Goal: Transaction & Acquisition: Purchase product/service

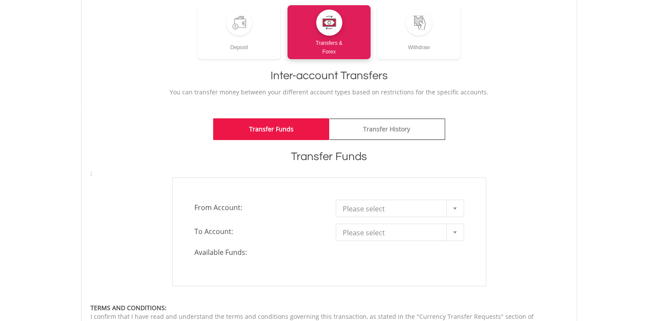
scroll to position [174, 0]
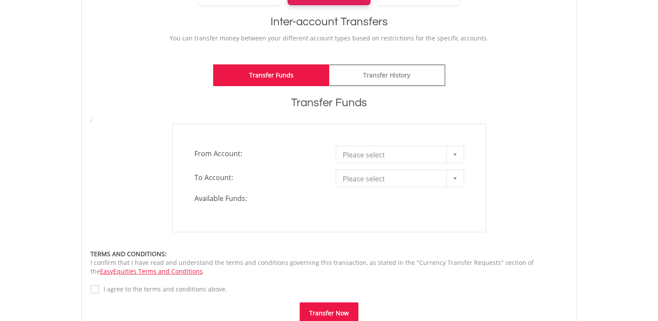
click at [457, 152] on div at bounding box center [454, 154] width 17 height 17
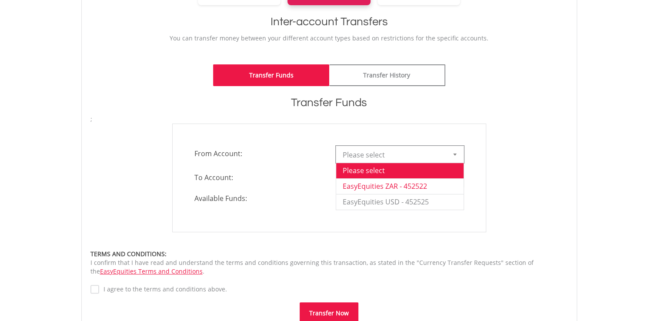
click at [431, 184] on li "EasyEquities ZAR - 452522" at bounding box center [399, 186] width 127 height 16
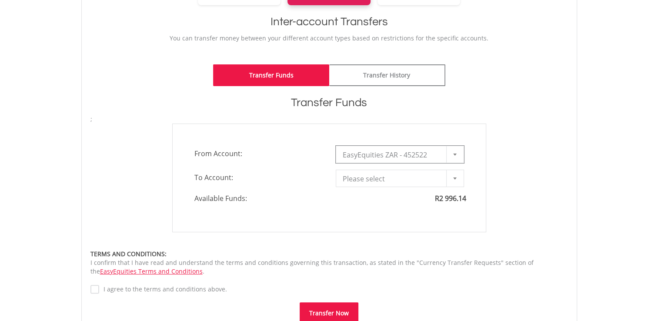
click at [454, 177] on b at bounding box center [454, 178] width 3 height 2
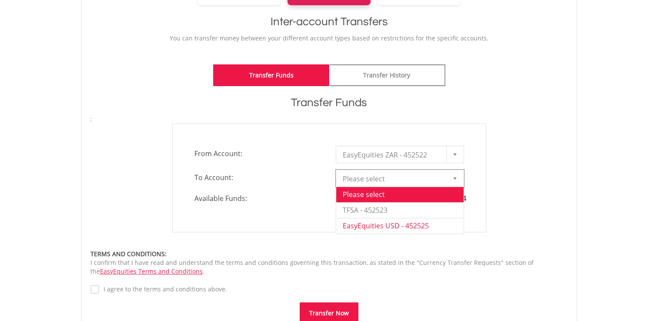
click at [421, 226] on li "EasyEquities USD - 452525" at bounding box center [399, 226] width 127 height 16
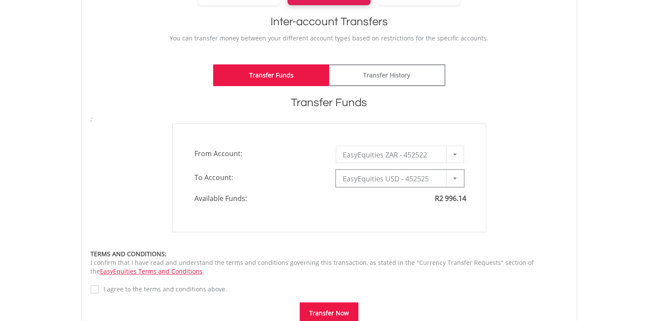
type input "*"
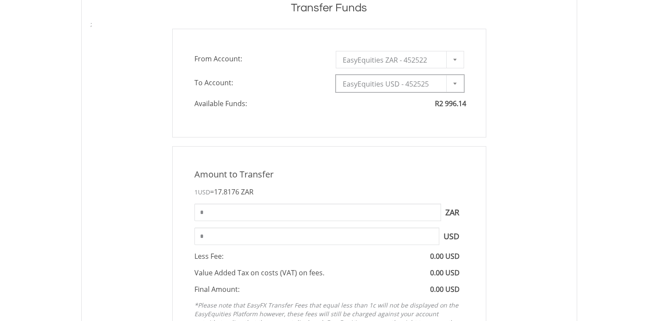
scroll to position [304, 0]
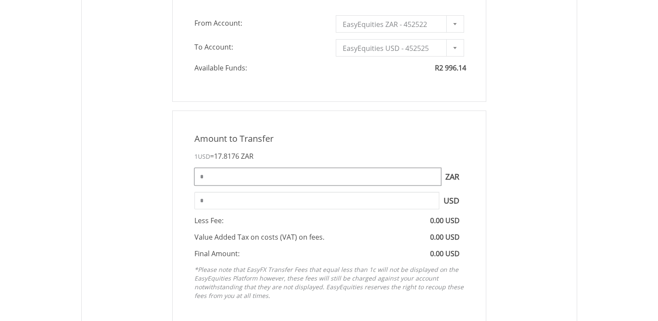
drag, startPoint x: 355, startPoint y: 175, endPoint x: 186, endPoint y: 192, distance: 170.0
click at [186, 192] on div "Amount to Transfer 1 USD = 17.8176 ZAR * ZAR You can transfer funds into your o…" at bounding box center [329, 218] width 314 height 216
type input "****"
type input "******"
click at [306, 141] on div "Amount to Transfer" at bounding box center [329, 139] width 283 height 13
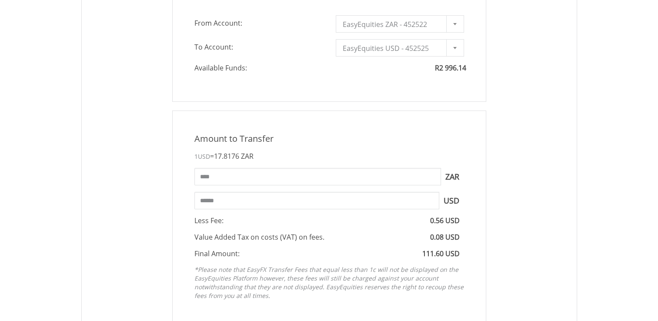
scroll to position [0, 0]
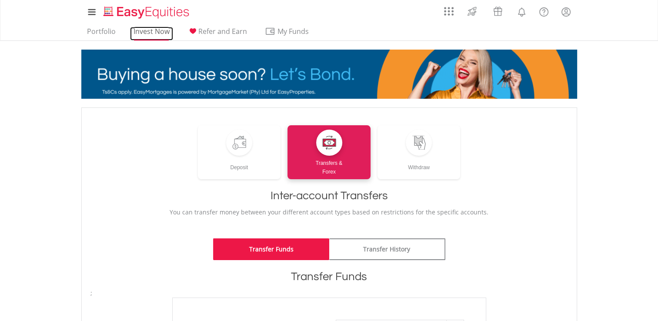
click at [148, 32] on link "Invest Now" at bounding box center [151, 33] width 43 height 13
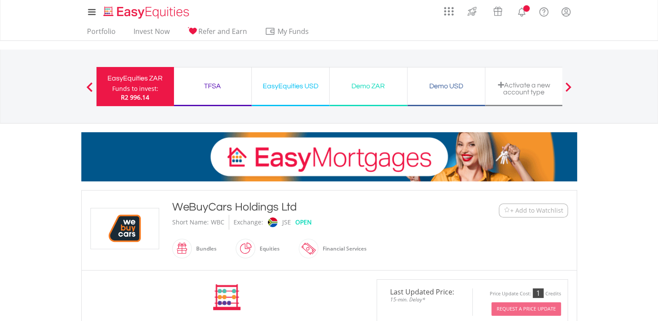
scroll to position [174, 0]
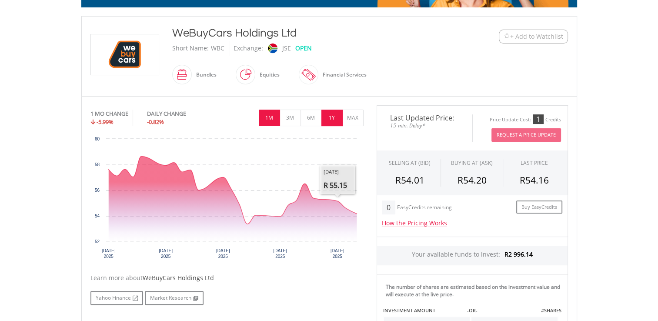
click at [331, 118] on button "1Y" at bounding box center [331, 118] width 21 height 17
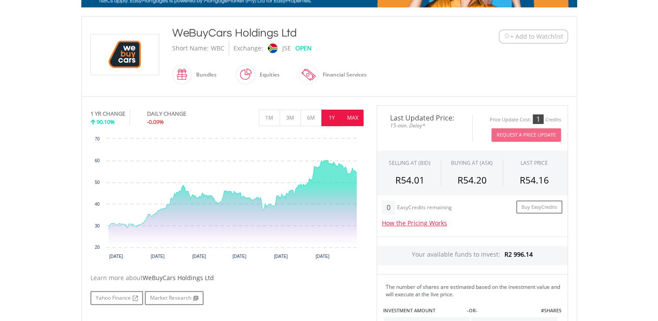
click at [350, 119] on button "MAX" at bounding box center [352, 118] width 21 height 17
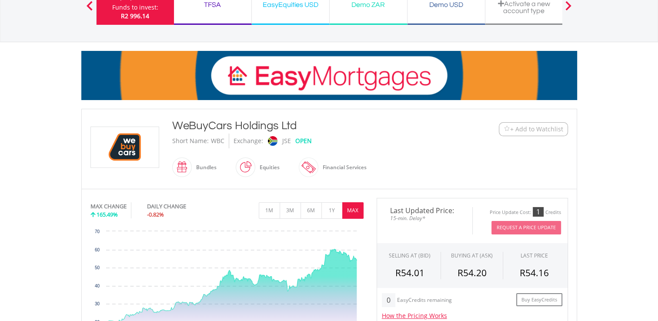
scroll to position [0, 0]
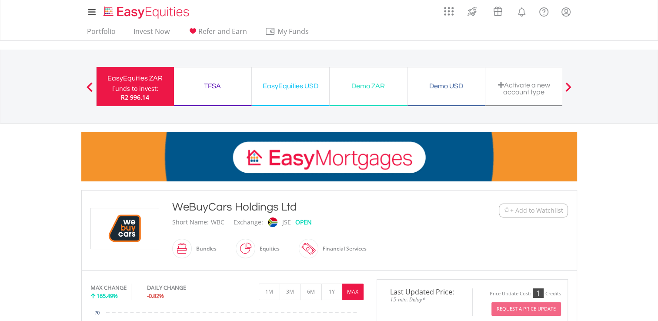
click at [131, 84] on div "Funds to invest:" at bounding box center [135, 88] width 46 height 9
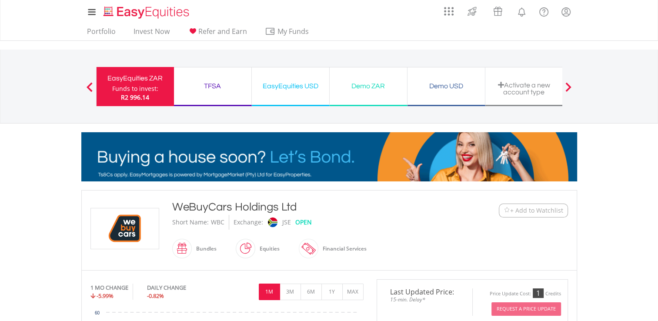
click at [90, 85] on span at bounding box center [90, 87] width 6 height 10
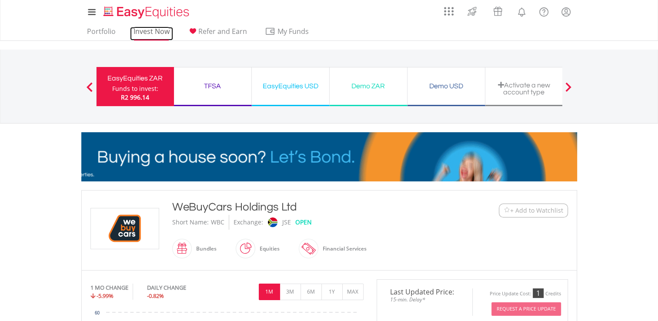
click at [155, 30] on link "Invest Now" at bounding box center [151, 33] width 43 height 13
